Goal: Check status

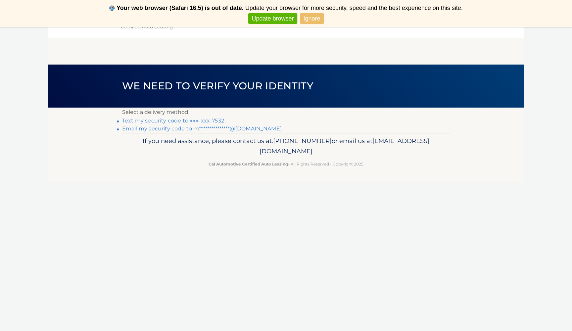
click at [200, 120] on link "Text my security code to xxx-xxx-7532" at bounding box center [173, 120] width 102 height 6
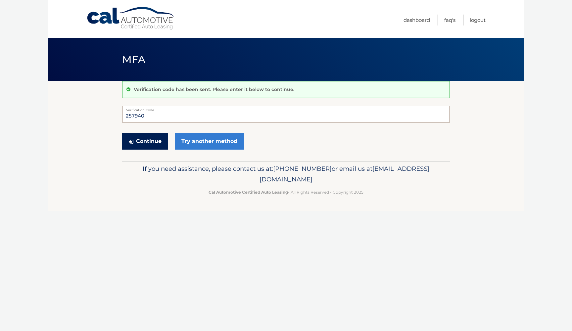
type input "257940"
click at [150, 143] on button "Continue" at bounding box center [145, 141] width 46 height 17
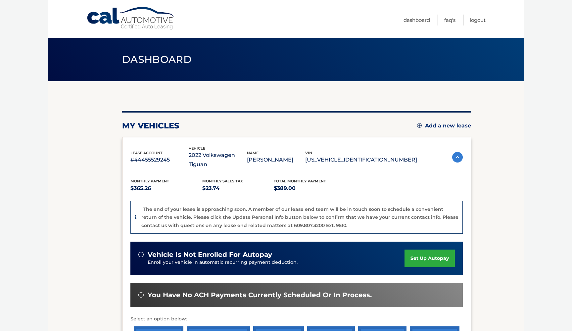
drag, startPoint x: 344, startPoint y: 153, endPoint x: 401, endPoint y: 162, distance: 57.9
click at [401, 162] on div "lease account #44455529245 vehicle 2022 Volkswagen Tiguan name [PERSON_NAME] vi…" at bounding box center [296, 259] width 349 height 244
click at [401, 169] on div "Monthly Payment $365.26 Monthly sales Tax $23.74 Total Monthly Payment $389.00 …" at bounding box center [296, 271] width 332 height 204
drag, startPoint x: 402, startPoint y: 153, endPoint x: 367, endPoint y: 176, distance: 42.2
click at [366, 176] on div "lease account #44455529245 vehicle 2022 Volkswagen Tiguan name [PERSON_NAME] vi…" at bounding box center [296, 259] width 349 height 244
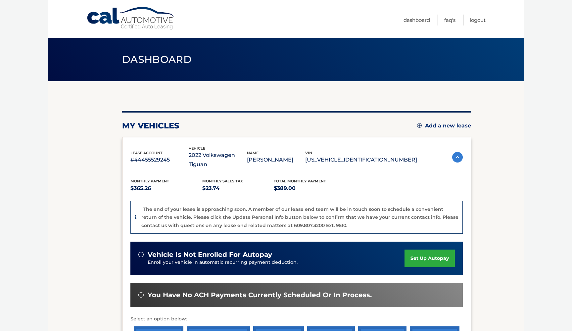
click at [367, 178] on div "Monthly Payment $365.26 Monthly sales Tax $23.74 Total Monthly Payment $389.00" at bounding box center [273, 185] width 286 height 15
drag, startPoint x: 402, startPoint y: 155, endPoint x: 344, endPoint y: 156, distance: 58.2
click at [344, 156] on div "lease account #44455529245 vehicle 2022 Volkswagen Tiguan name [PERSON_NAME] vi…" at bounding box center [273, 157] width 286 height 24
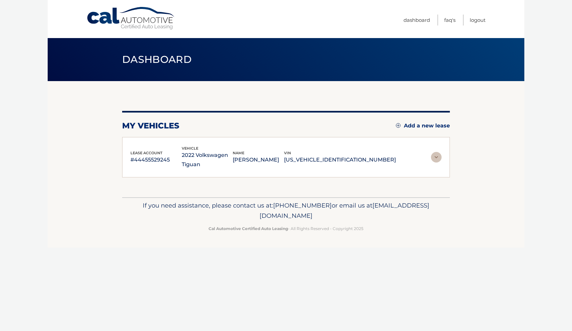
click at [389, 169] on div "lease account #44455529245 vehicle 2022 Volkswagen Tiguan name [PERSON_NAME] vi…" at bounding box center [285, 157] width 327 height 41
drag, startPoint x: 391, startPoint y: 160, endPoint x: 330, endPoint y: 162, distance: 60.5
click at [330, 162] on p "[US_VEHICLE_IDENTIFICATION_NUMBER]" at bounding box center [340, 159] width 112 height 9
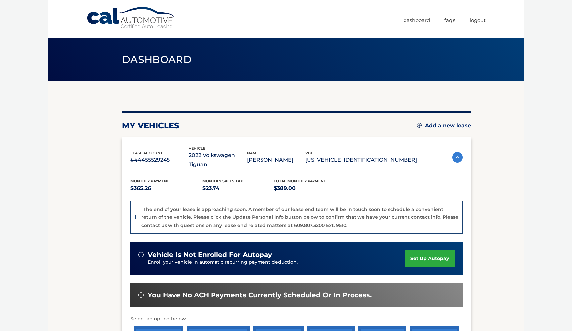
copy p "[US_VEHICLE_IDENTIFICATION_NUMBER]"
